Goal: Find specific page/section: Find specific page/section

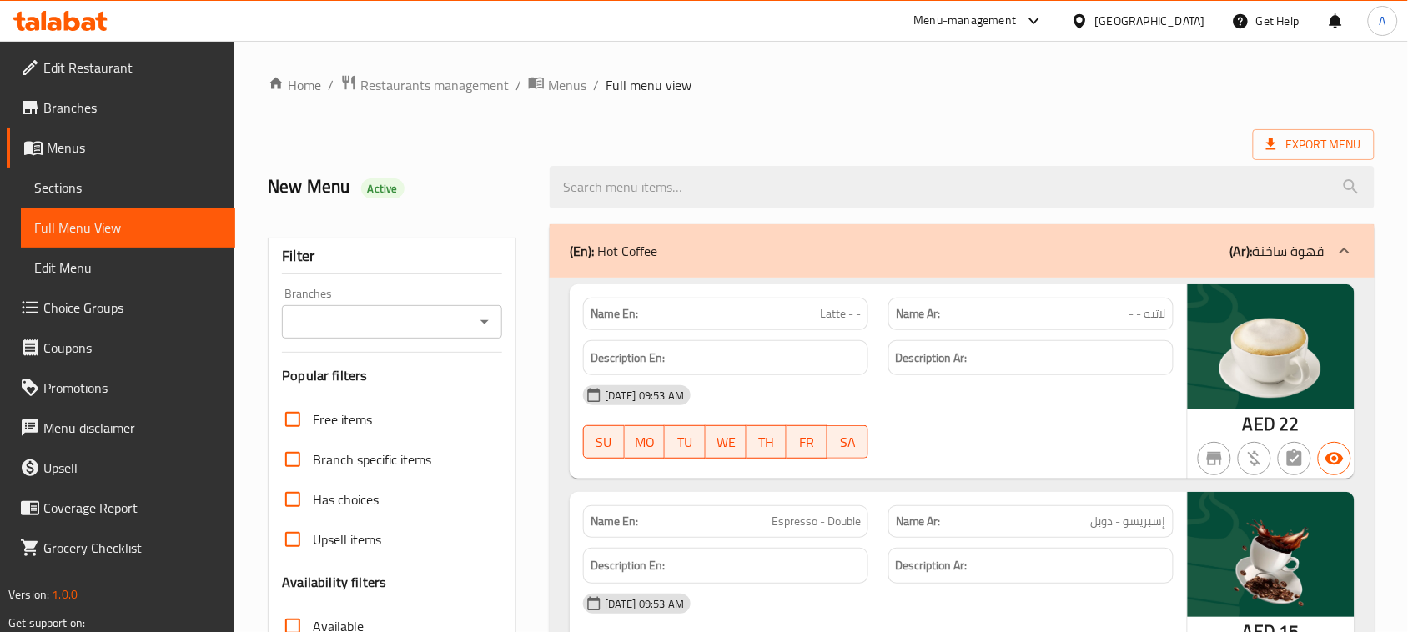
click at [1149, 10] on div "[GEOGRAPHIC_DATA]" at bounding box center [1138, 21] width 161 height 40
click at [1147, 23] on div "[GEOGRAPHIC_DATA]" at bounding box center [1150, 21] width 110 height 18
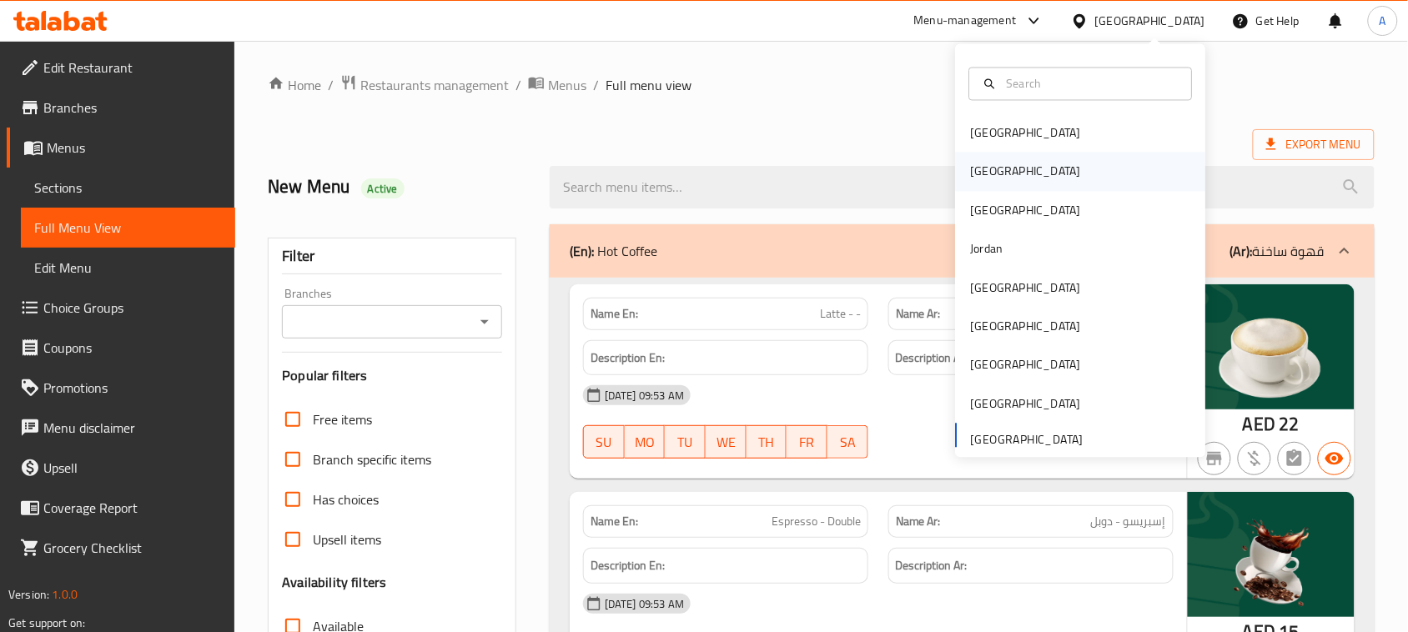
click at [981, 179] on div "[GEOGRAPHIC_DATA]" at bounding box center [1026, 172] width 110 height 18
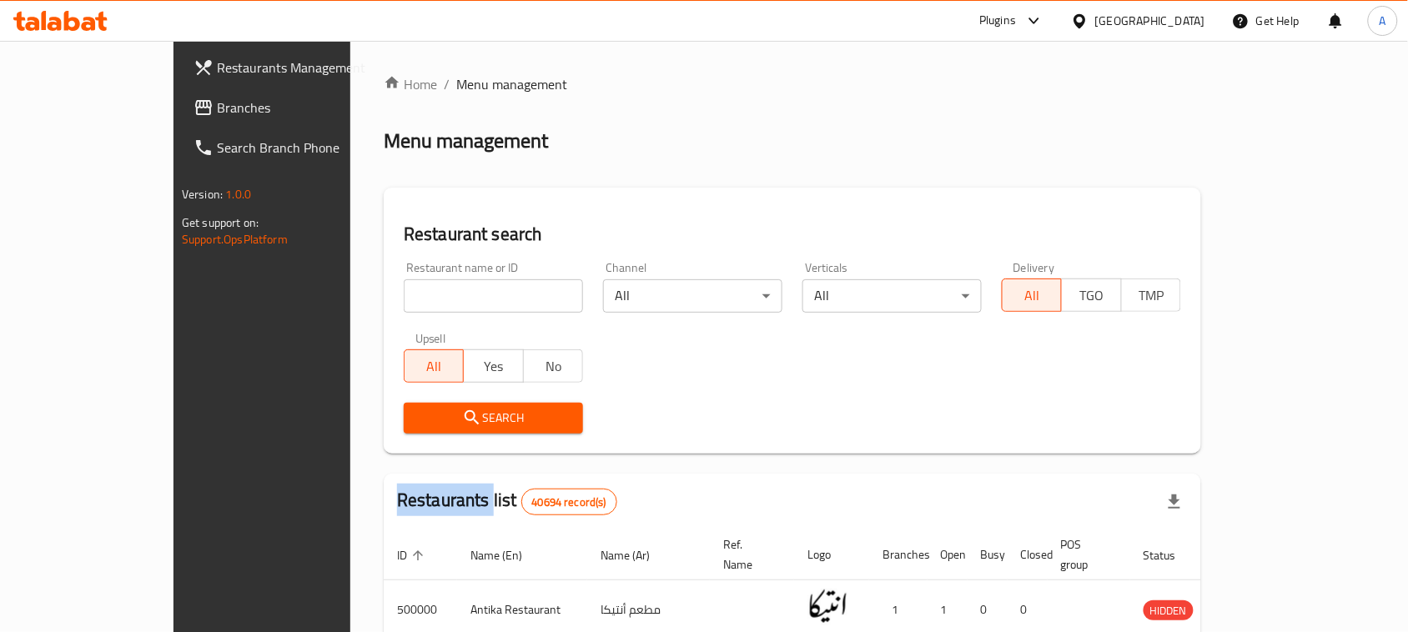
click at [217, 98] on span "Branches" at bounding box center [306, 108] width 179 height 20
